Goal: Communication & Community: Participate in discussion

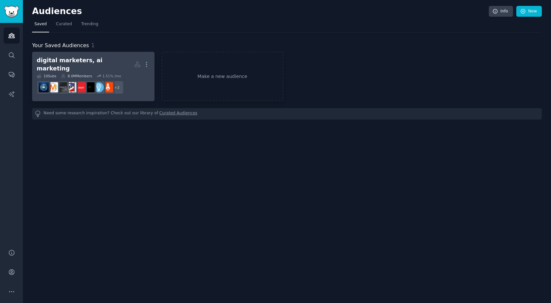
click at [119, 66] on h2 "digital marketers, ai marketing Custom Audience More" at bounding box center [93, 64] width 113 height 16
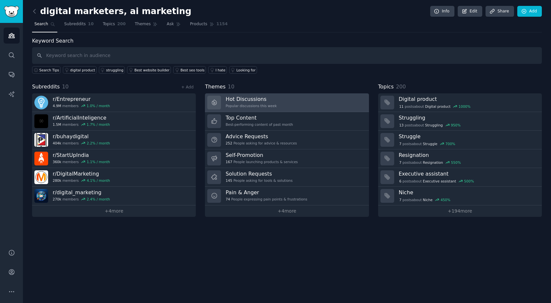
click at [294, 101] on link "Hot Discussions Popular discussions this week" at bounding box center [287, 102] width 164 height 19
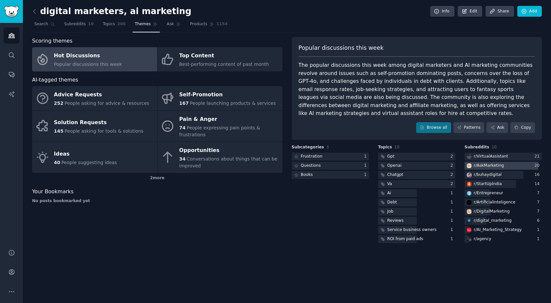
click at [489, 165] on div "r/ AskMarketing" at bounding box center [489, 166] width 30 height 6
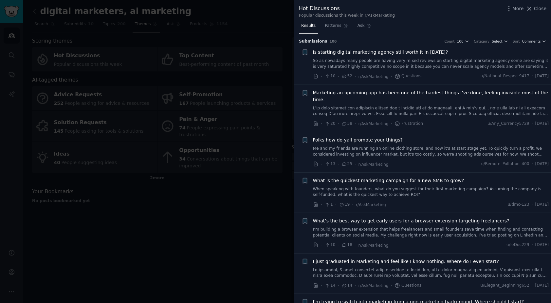
click at [466, 60] on link "So as nowadays many people are having very mixed reviews on starting digital ma…" at bounding box center [431, 63] width 236 height 11
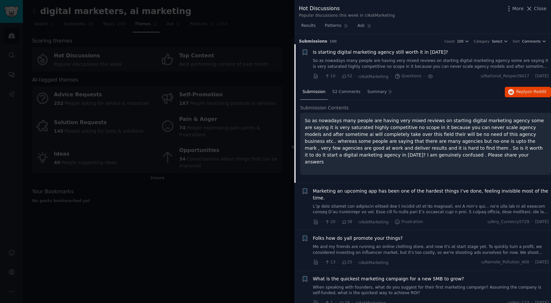
scroll to position [10, 0]
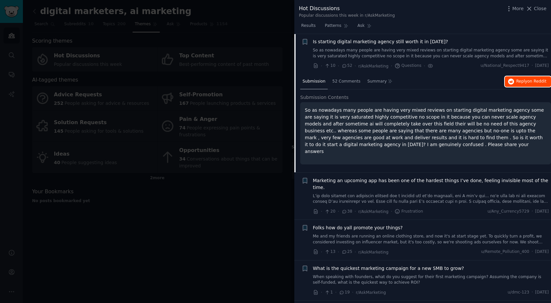
click at [533, 84] on span "Reply on Reddit" at bounding box center [531, 82] width 30 height 6
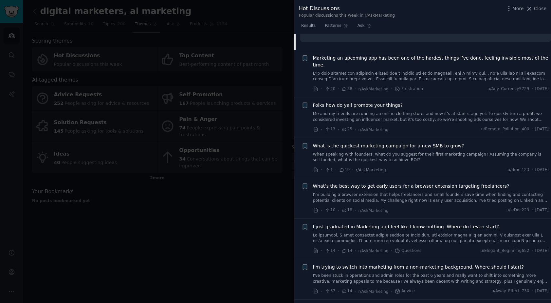
scroll to position [133, 0]
click at [436, 142] on span "What is the quickest marketing campaign for a new SMB to grow?" at bounding box center [388, 145] width 151 height 7
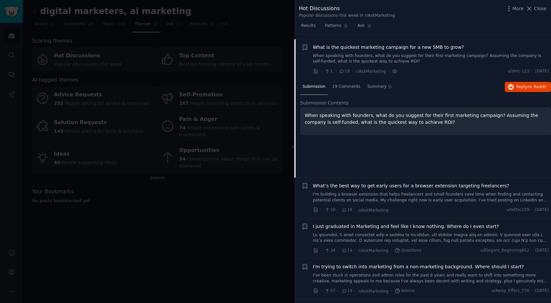
scroll to position [132, 0]
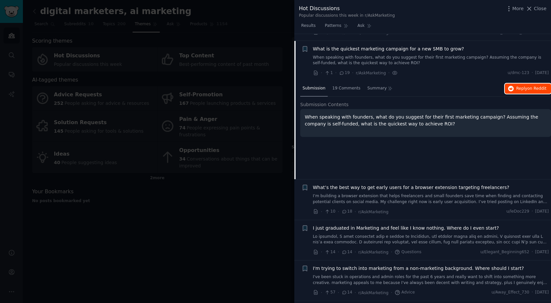
click at [522, 86] on span "Reply on Reddit" at bounding box center [531, 89] width 30 height 6
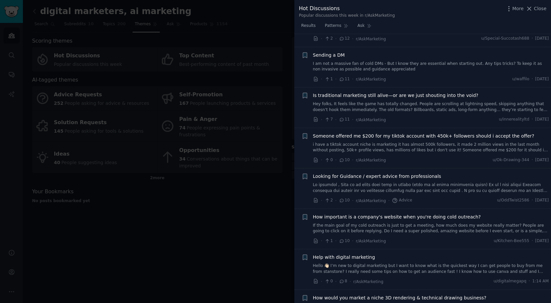
scroll to position [476, 0]
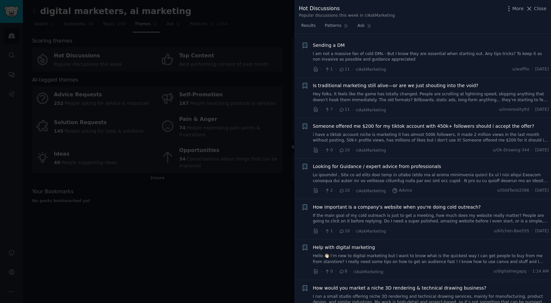
click at [435, 213] on link "If the main goal of my cold outreach is just to get a meeting, how much does my…" at bounding box center [431, 218] width 236 height 11
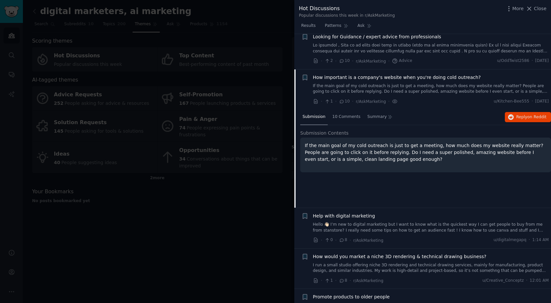
scroll to position [536, 0]
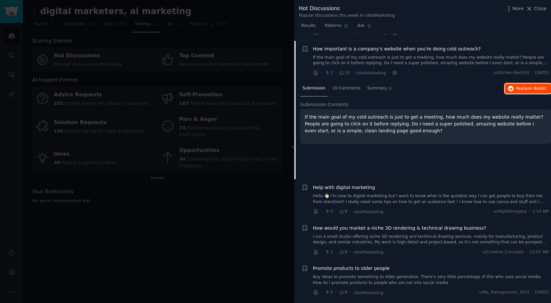
click at [519, 83] on button "Reply on Reddit" at bounding box center [528, 88] width 46 height 10
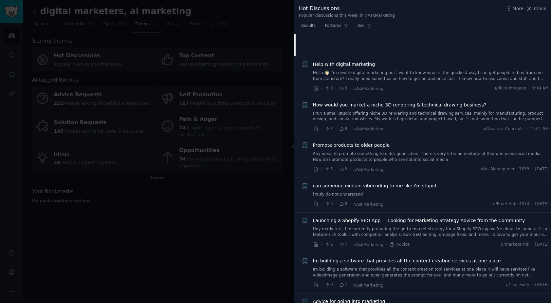
scroll to position [662, 0]
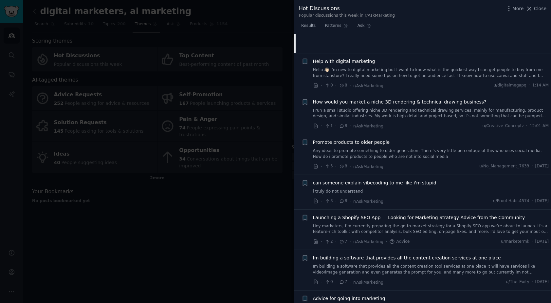
click at [383, 148] on link "Any ideas to promote something to older generation. There’s very little percent…" at bounding box center [431, 153] width 236 height 11
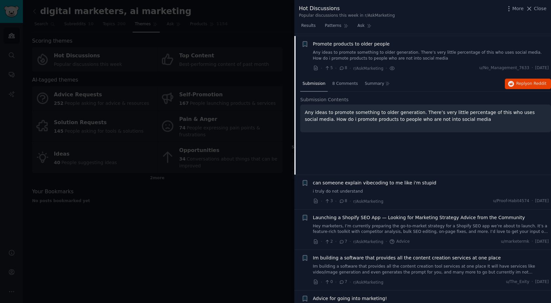
scroll to position [657, 0]
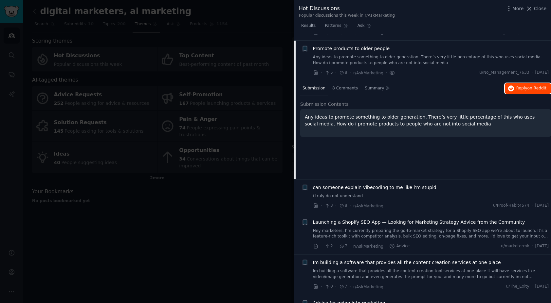
click at [524, 85] on span "Reply on Reddit" at bounding box center [531, 88] width 30 height 6
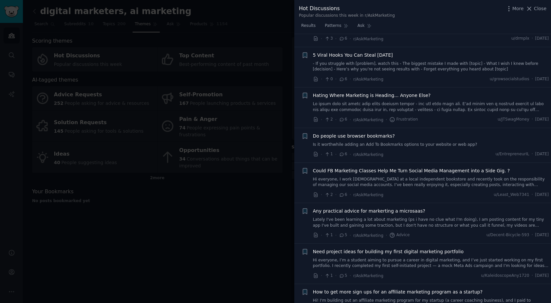
scroll to position [1145, 0]
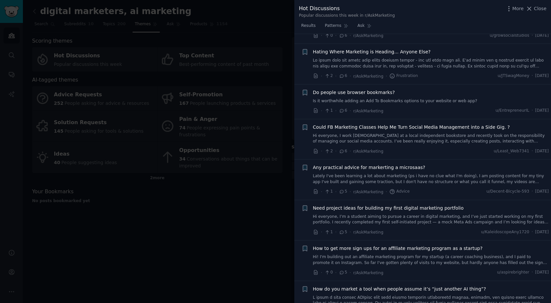
click at [383, 58] on link at bounding box center [431, 63] width 236 height 11
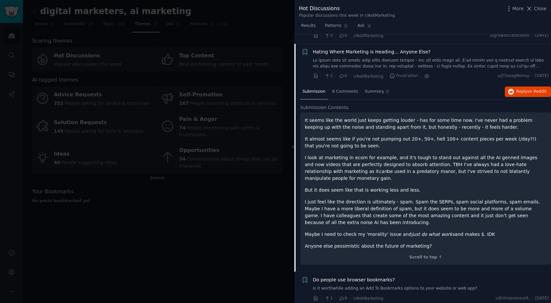
scroll to position [1050, 0]
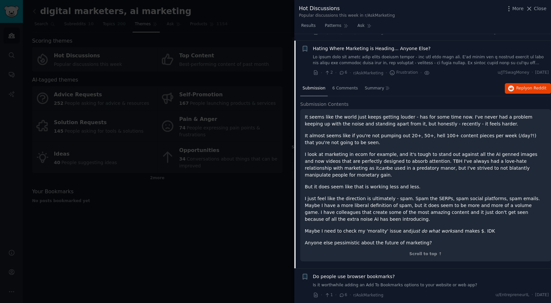
click at [232, 230] on div at bounding box center [275, 151] width 551 height 303
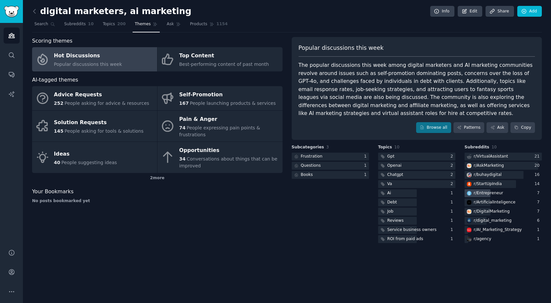
click at [493, 192] on div "r/ Entrepreneur" at bounding box center [488, 193] width 29 height 6
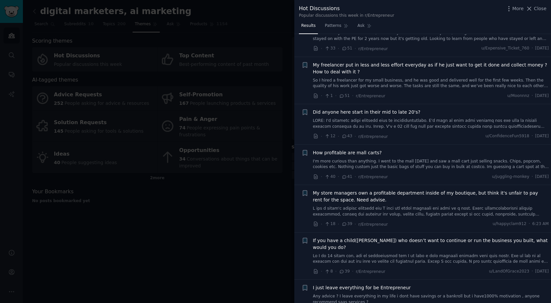
scroll to position [159, 0]
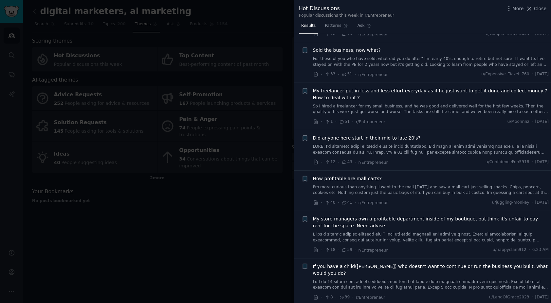
click at [417, 90] on span "My freelancer put in less and less effort everyday as if he just want to get it…" at bounding box center [431, 94] width 236 height 14
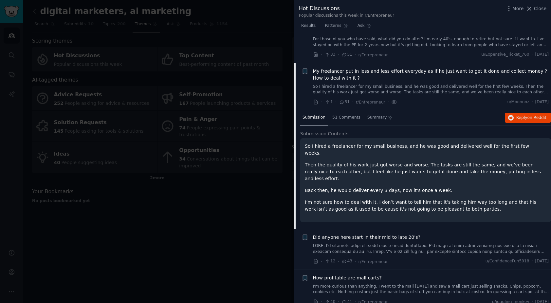
scroll to position [201, 0]
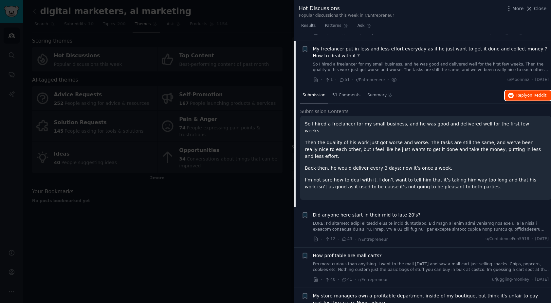
click at [522, 93] on button "Reply on Reddit" at bounding box center [528, 95] width 46 height 10
